Goal: Find specific page/section: Find specific page/section

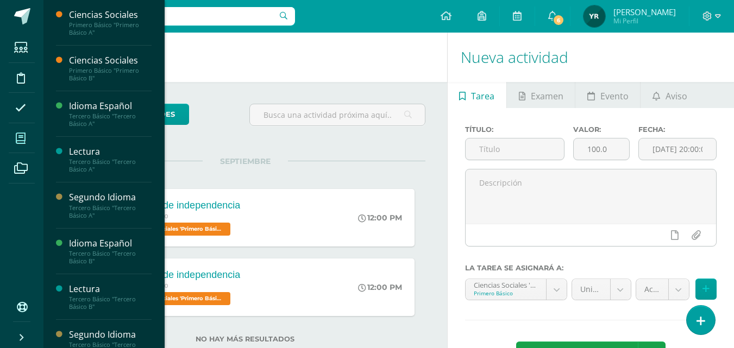
click at [18, 135] on icon at bounding box center [21, 138] width 10 height 11
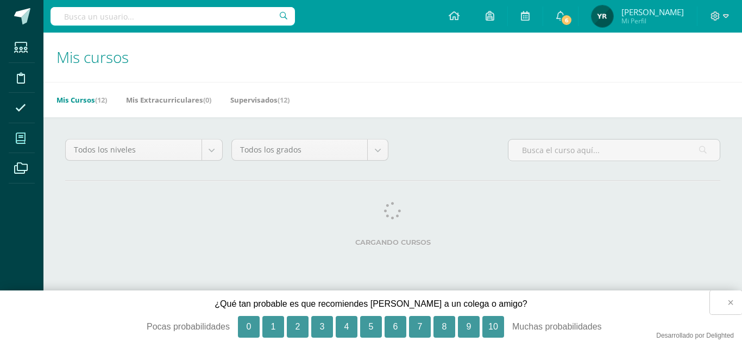
click at [729, 305] on button "×" at bounding box center [726, 303] width 32 height 24
click at [730, 302] on button "×" at bounding box center [726, 303] width 32 height 24
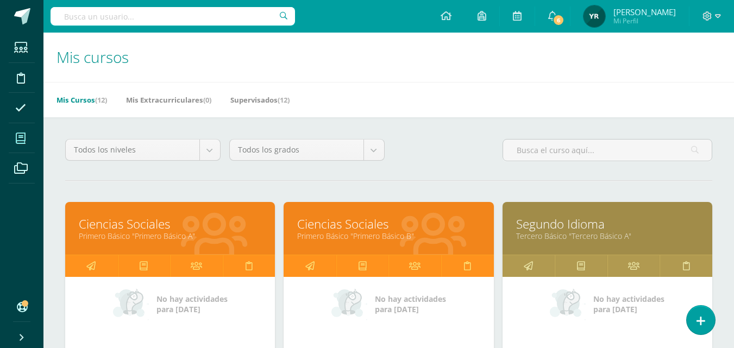
click at [119, 224] on link "Ciencias Sociales" at bounding box center [170, 224] width 182 height 17
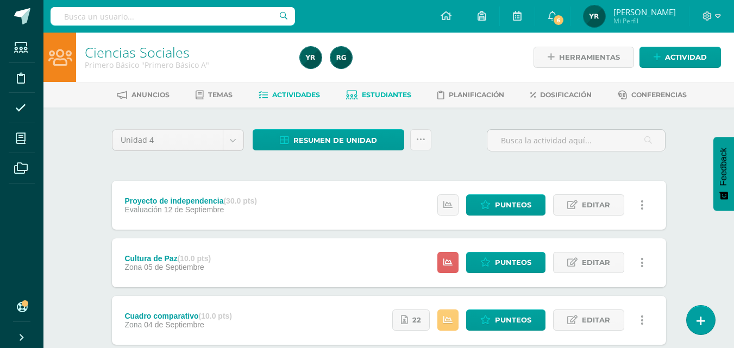
click at [375, 91] on span "Estudiantes" at bounding box center [386, 95] width 49 height 8
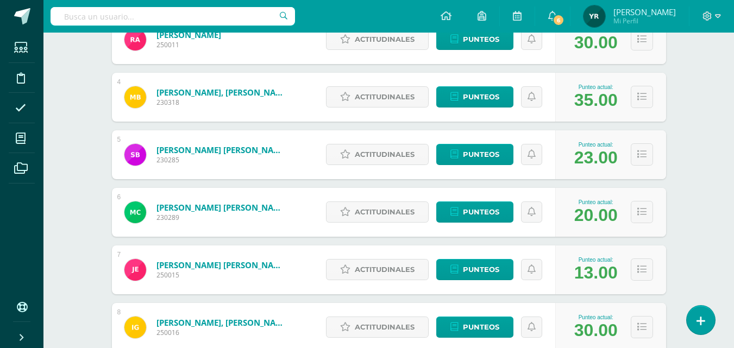
scroll to position [343, 0]
